Goal: Navigation & Orientation: Find specific page/section

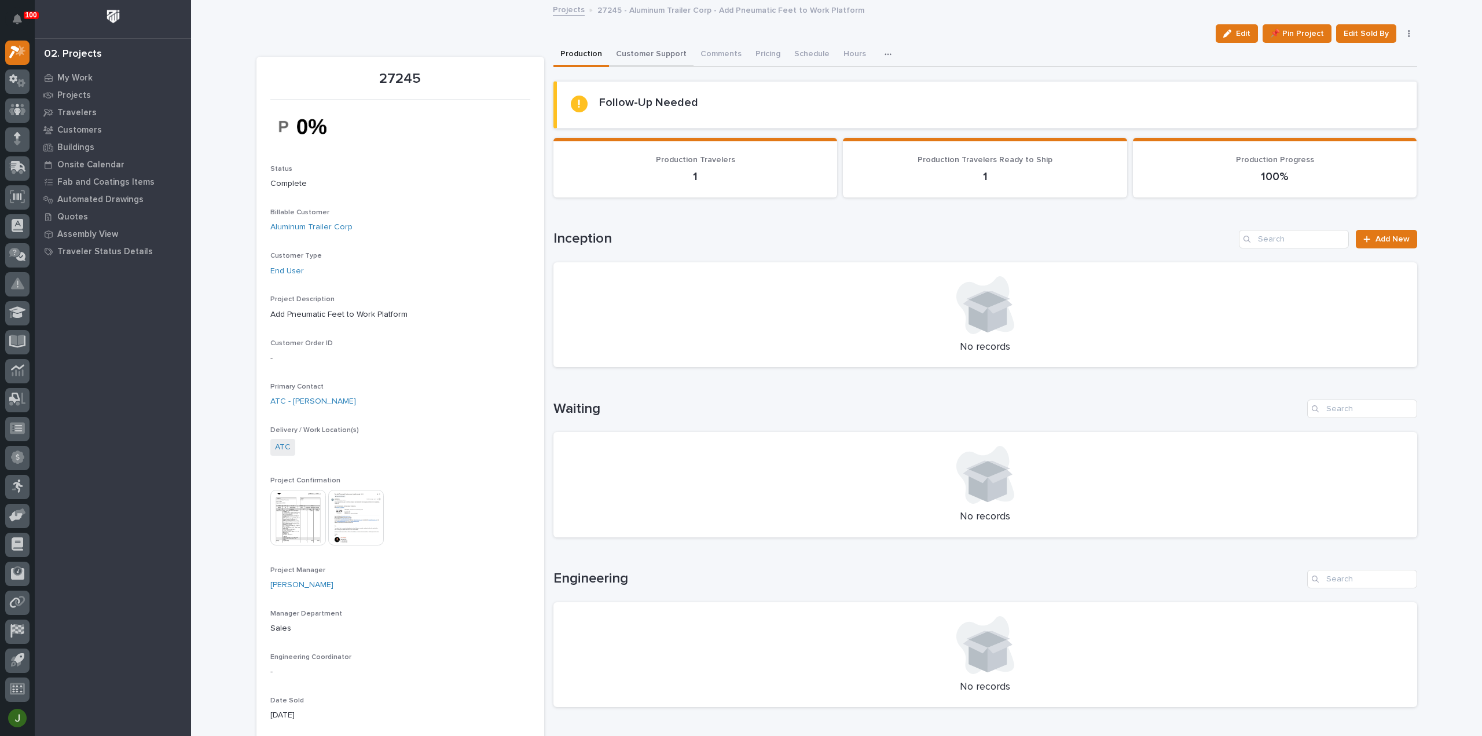
click at [641, 54] on button "Customer Support" at bounding box center [651, 55] width 85 height 24
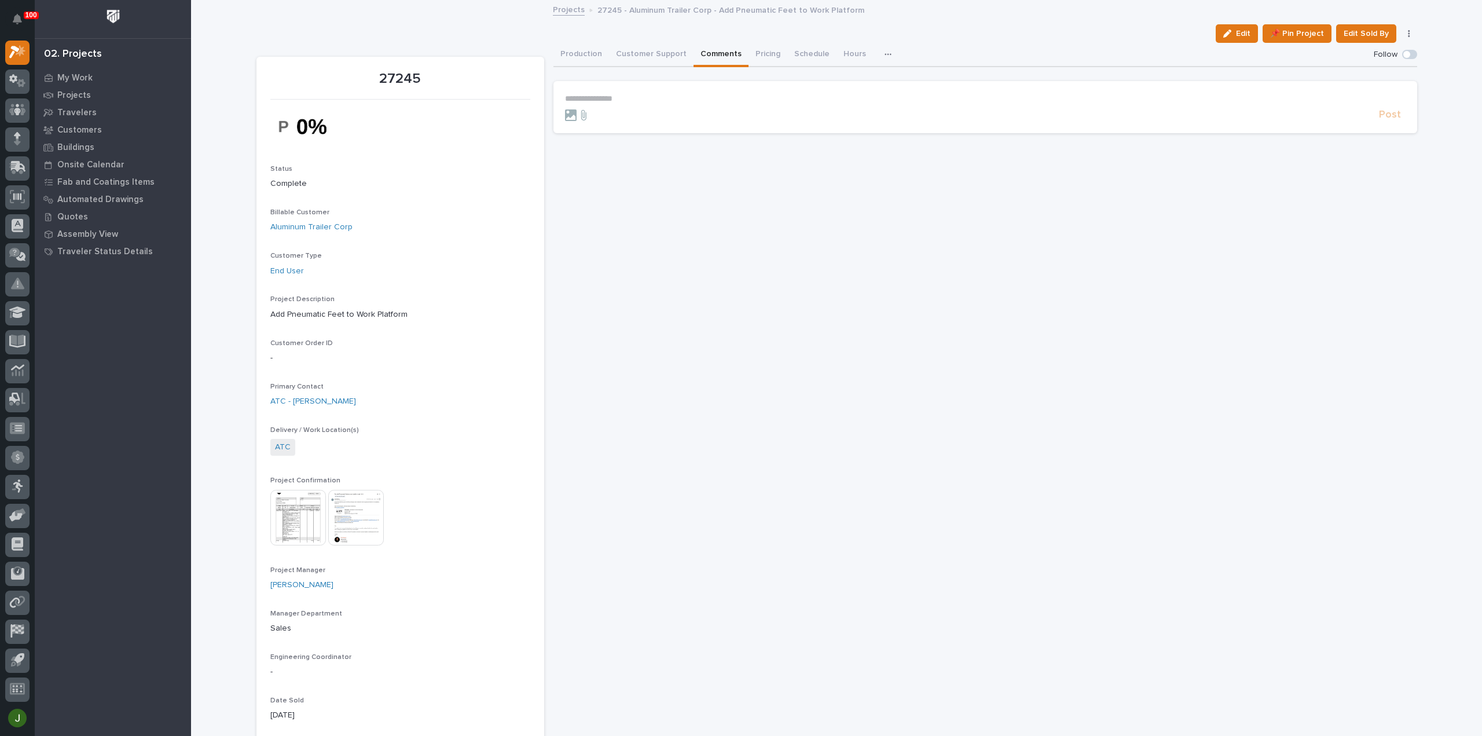
click at [719, 52] on button "Comments" at bounding box center [721, 55] width 55 height 24
click at [759, 52] on button "Pricing" at bounding box center [768, 55] width 39 height 24
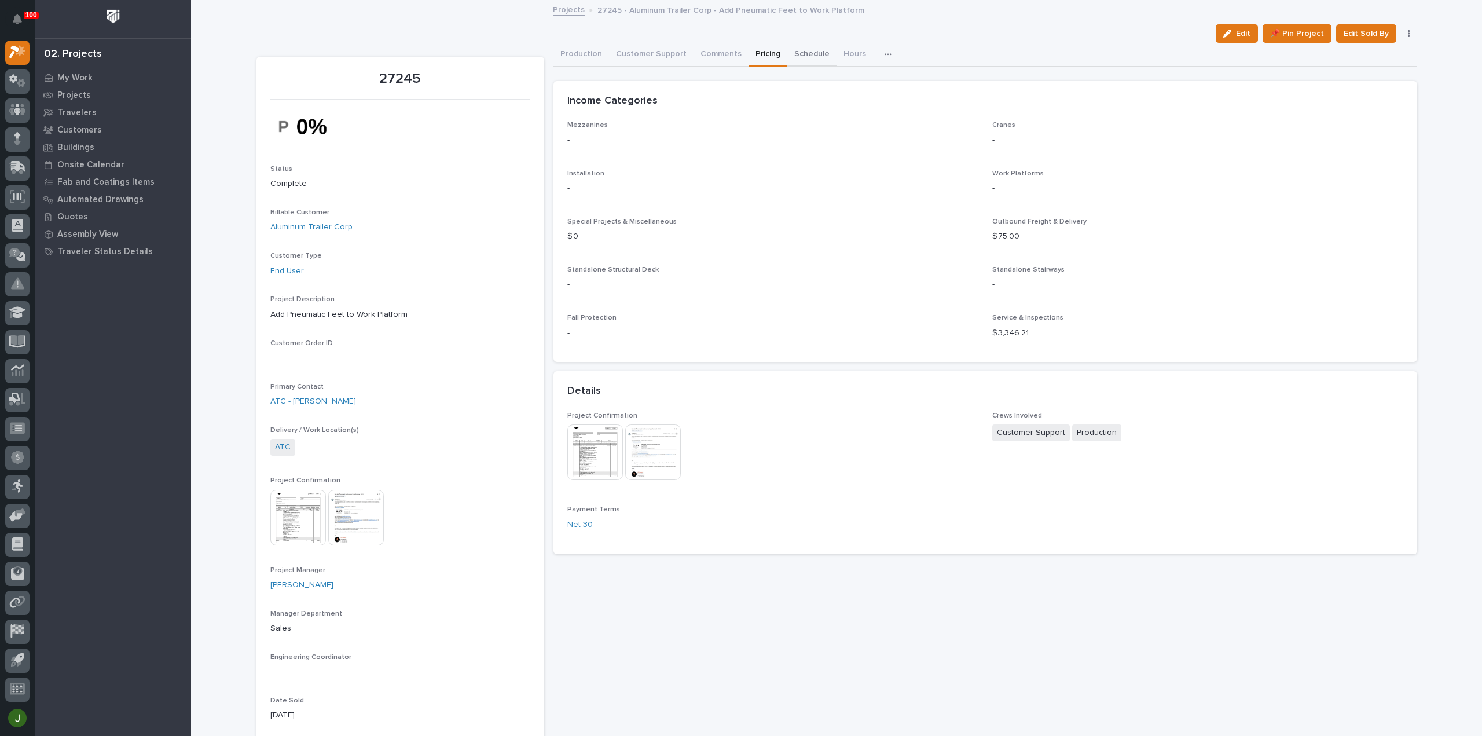
click at [799, 53] on button "Schedule" at bounding box center [811, 55] width 49 height 24
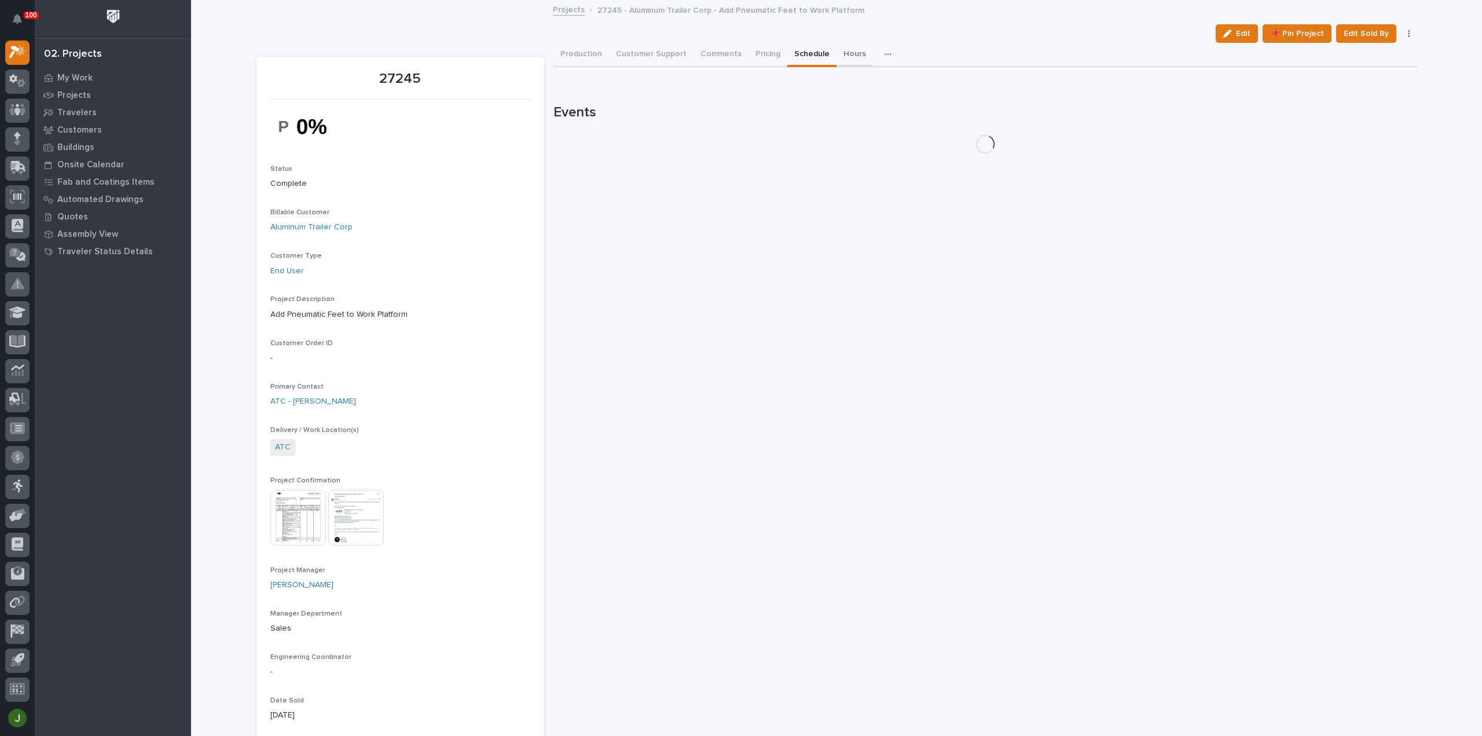
click at [841, 55] on button "Hours" at bounding box center [855, 55] width 36 height 24
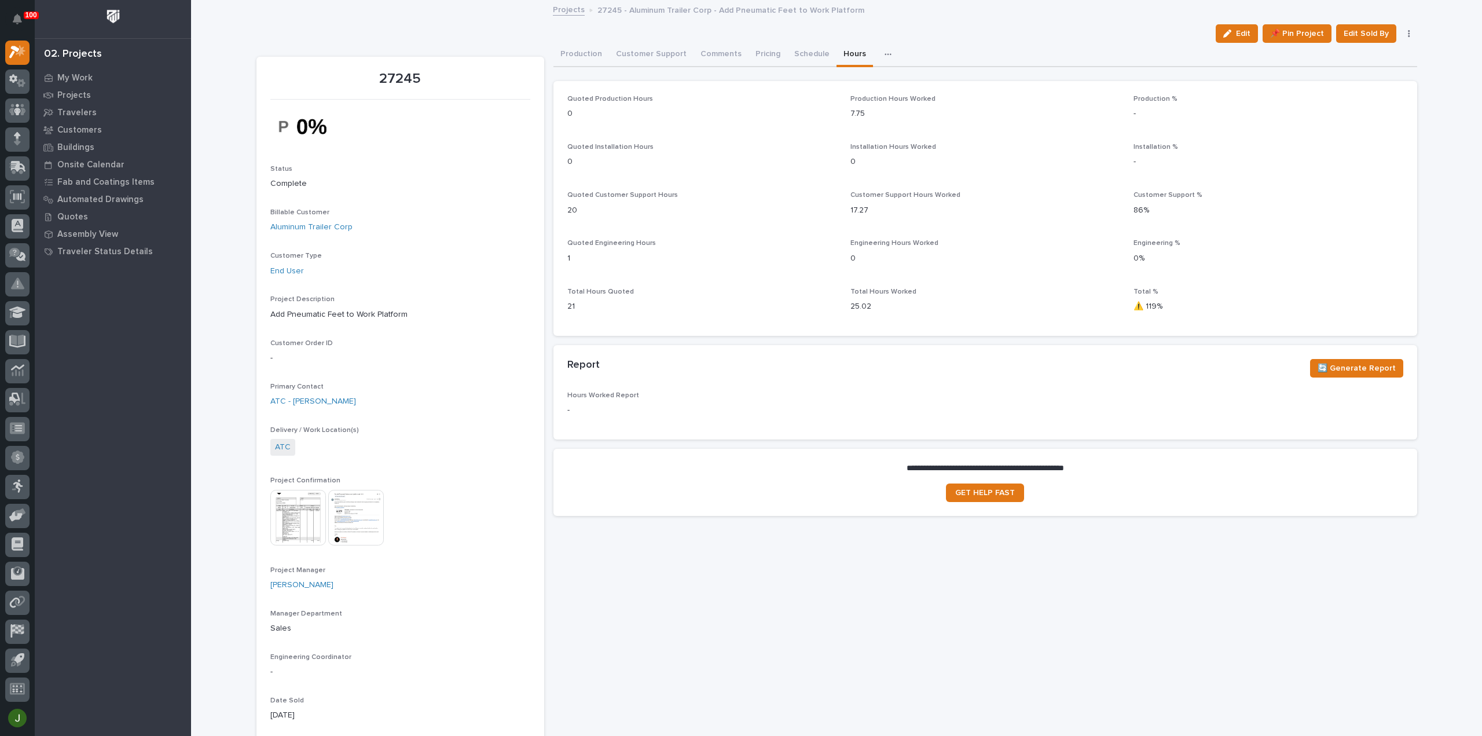
click at [562, 10] on link "Projects" at bounding box center [569, 8] width 32 height 13
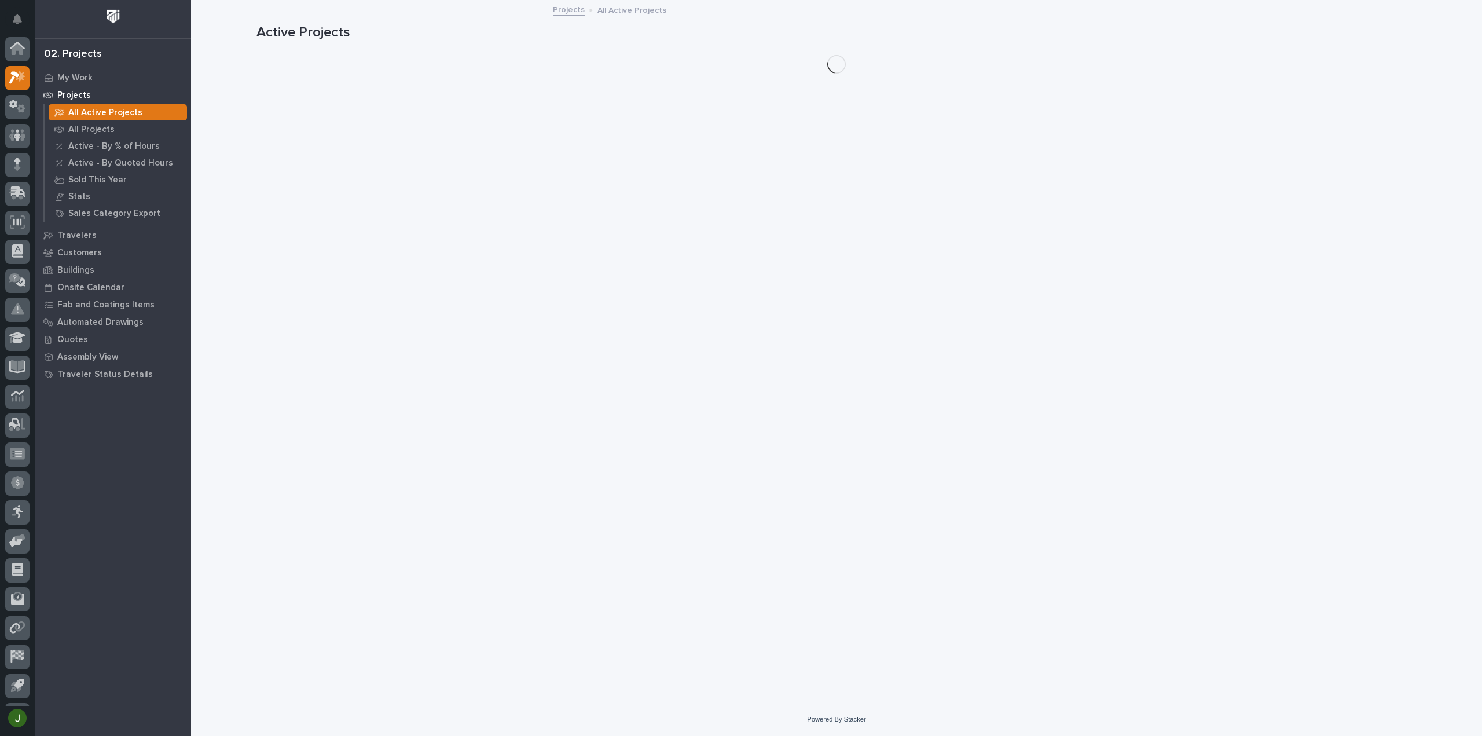
scroll to position [25, 0]
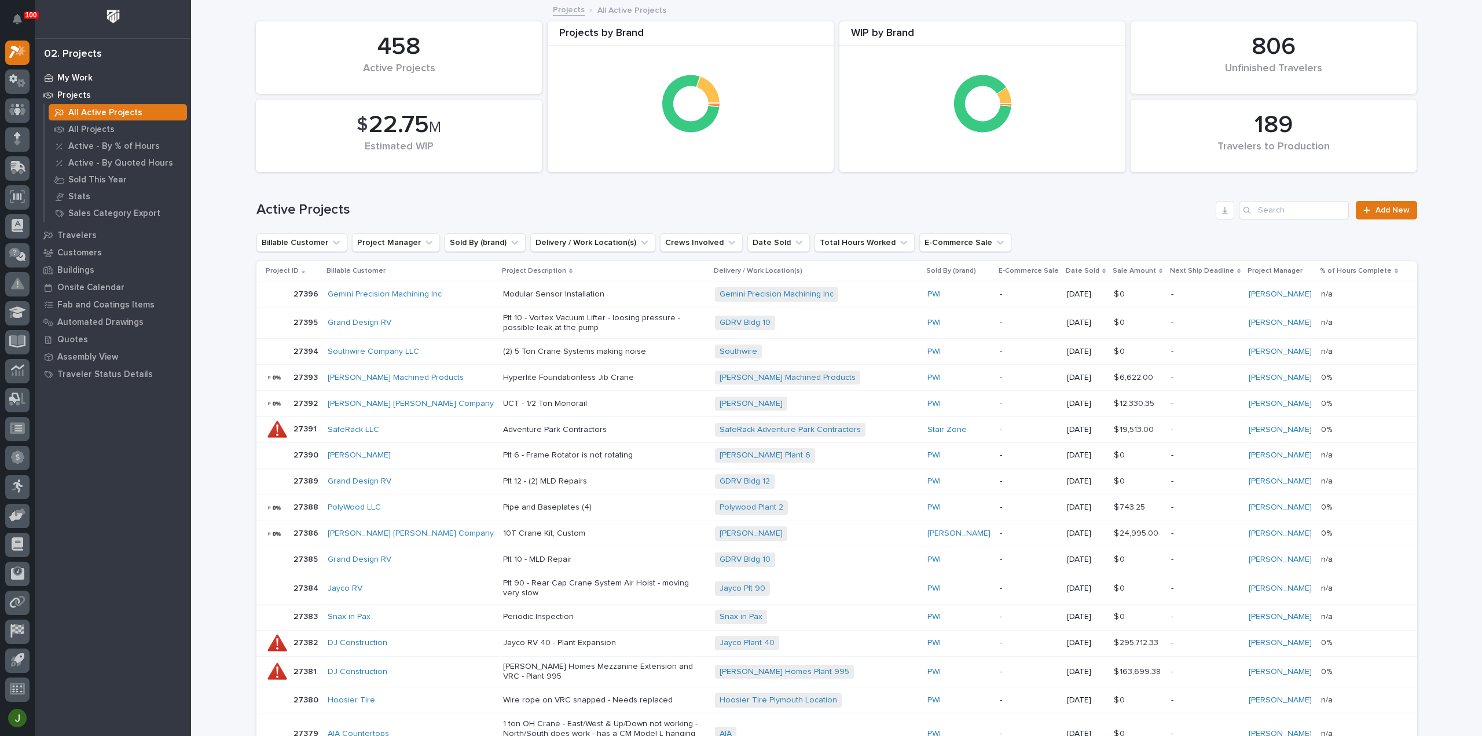
click at [73, 76] on p "My Work" at bounding box center [74, 78] width 35 height 10
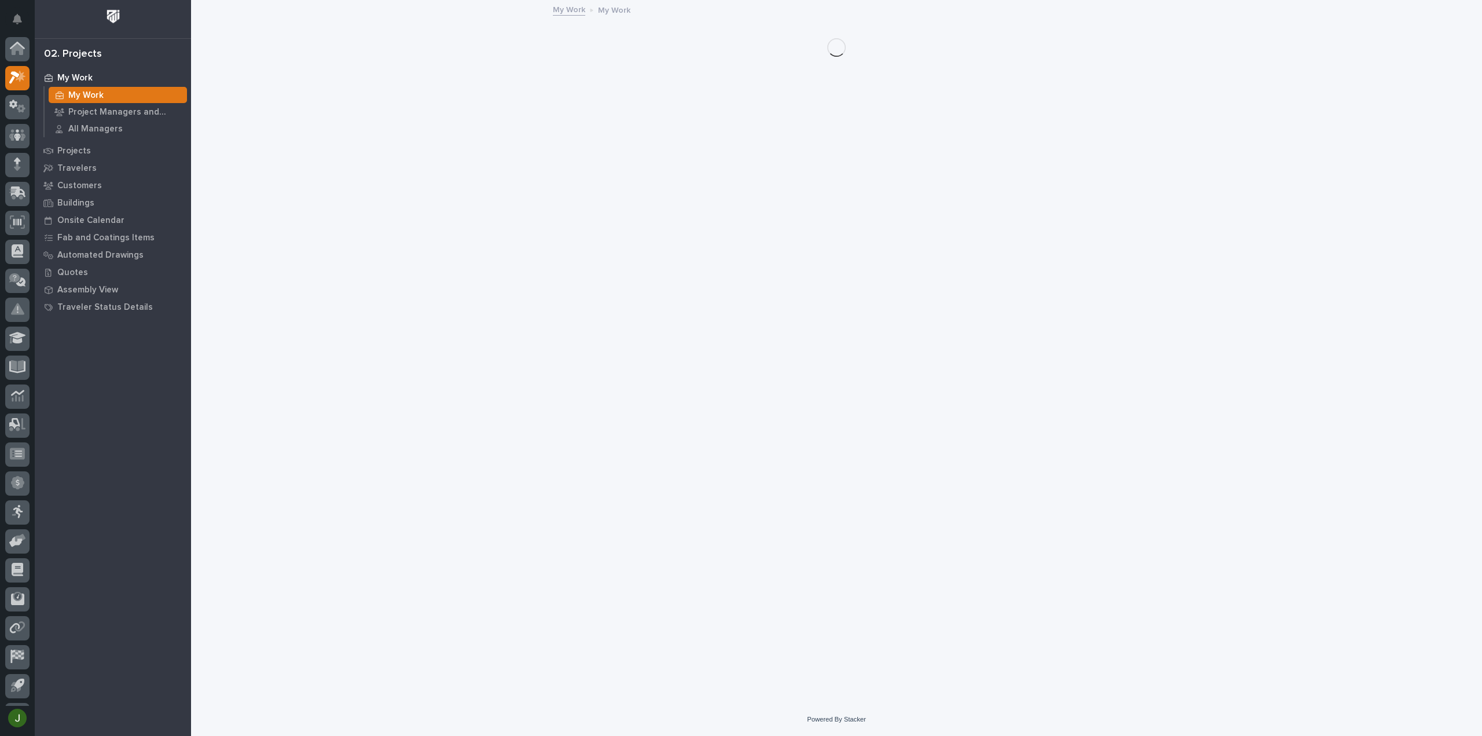
scroll to position [25, 0]
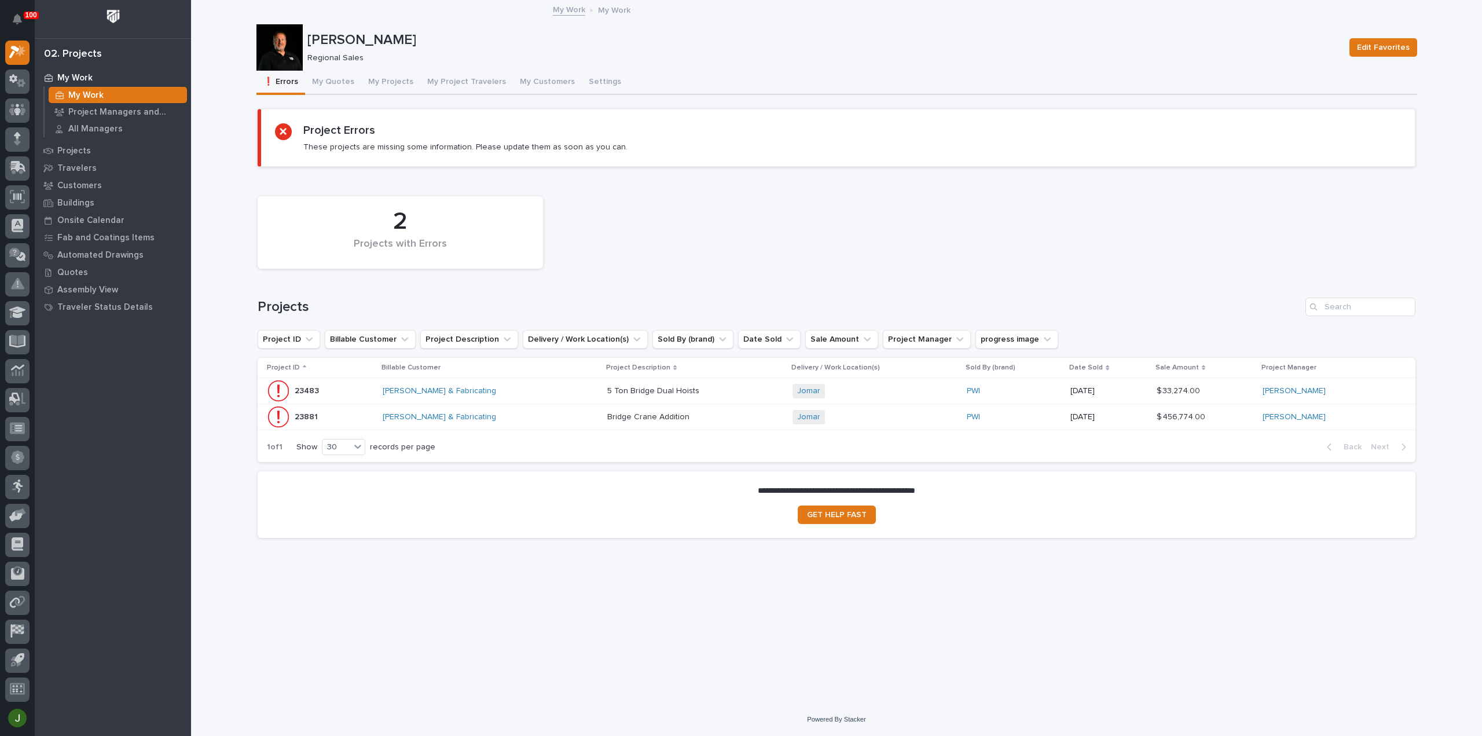
click at [302, 416] on p "23881" at bounding box center [307, 416] width 25 height 12
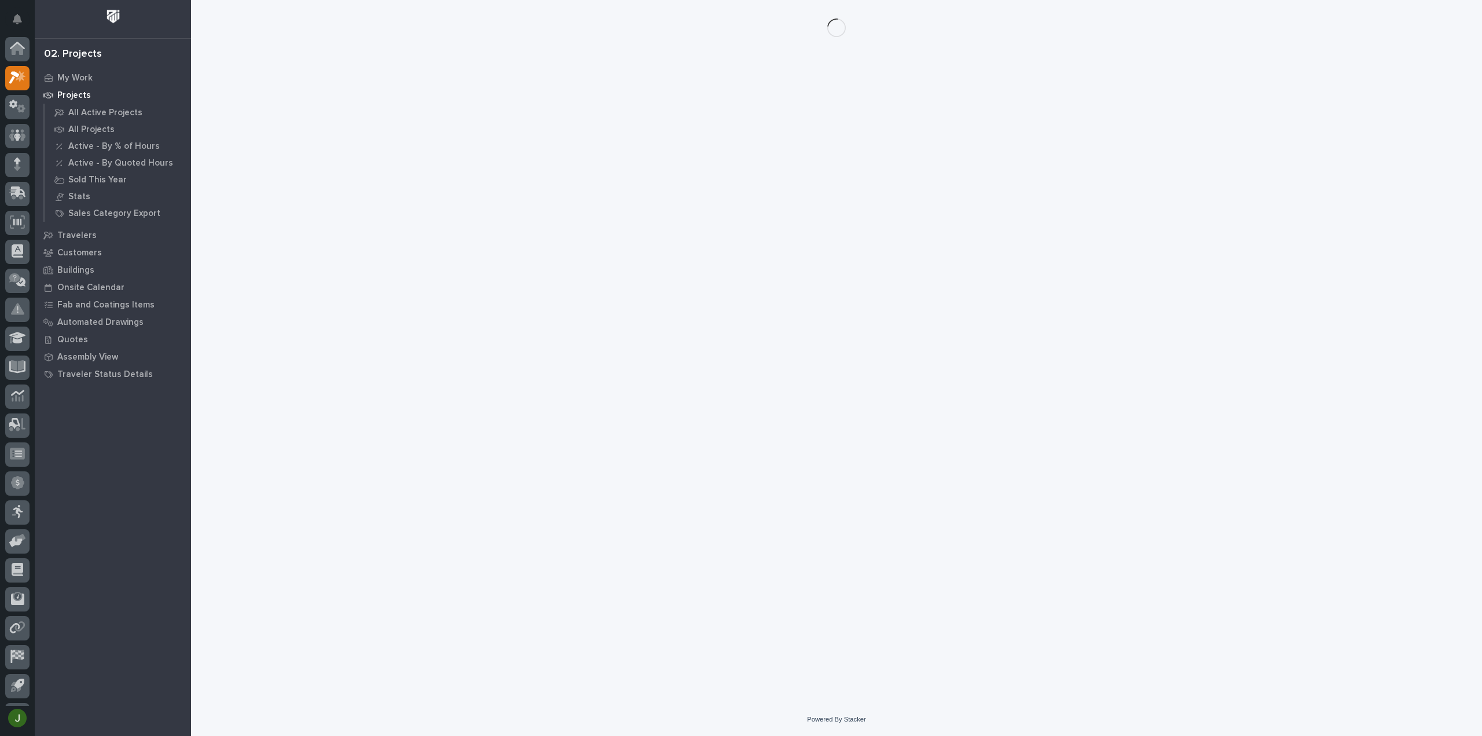
scroll to position [25, 0]
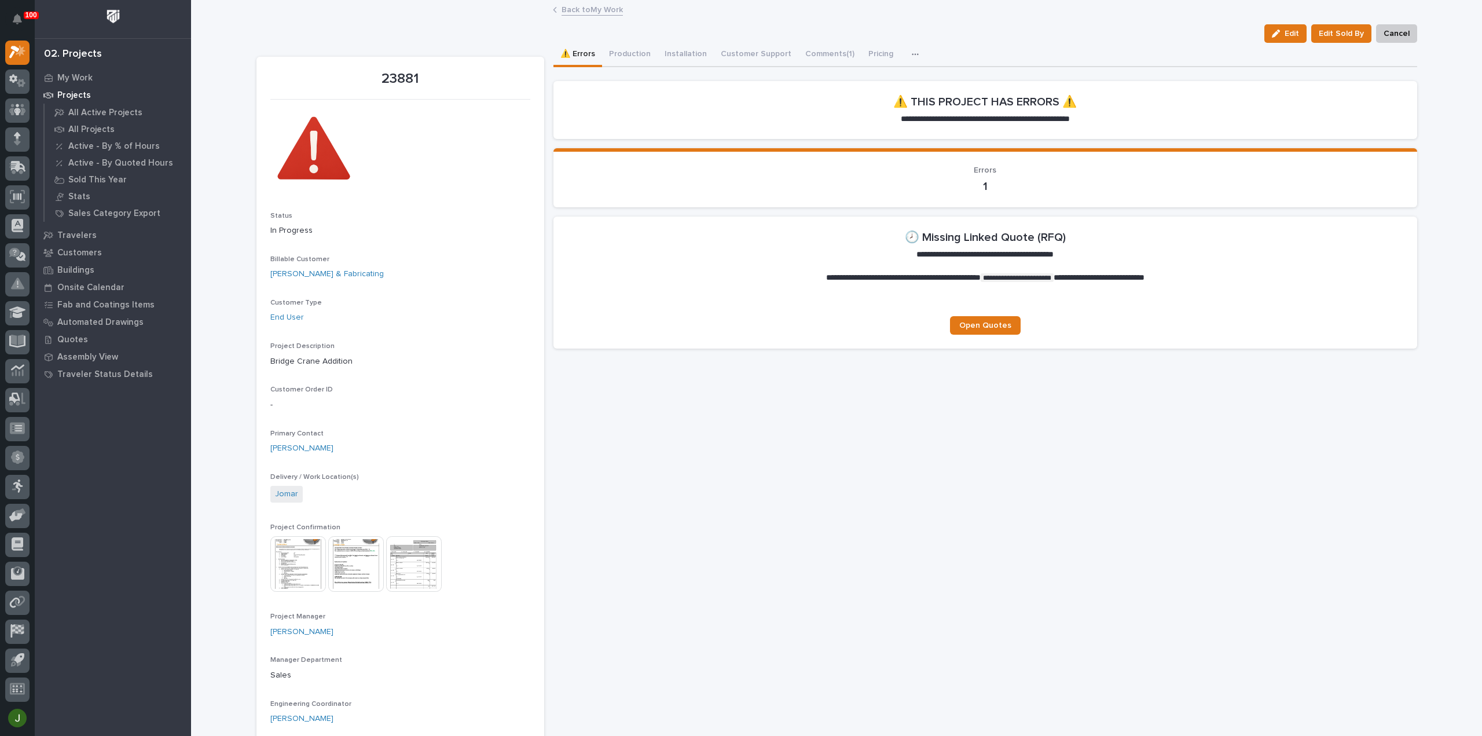
click at [590, 8] on link "Back to My Work" at bounding box center [592, 8] width 61 height 13
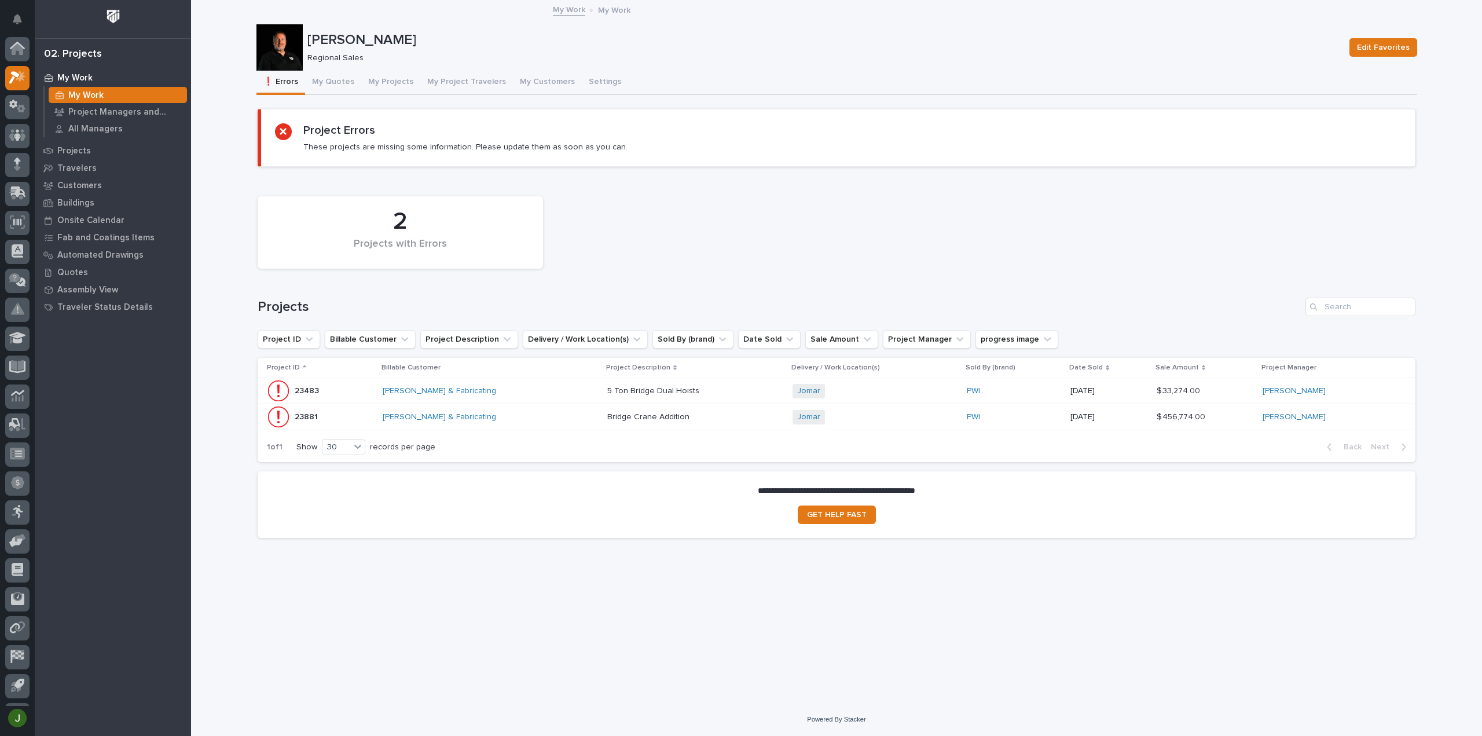
scroll to position [25, 0]
